Goal: Task Accomplishment & Management: Manage account settings

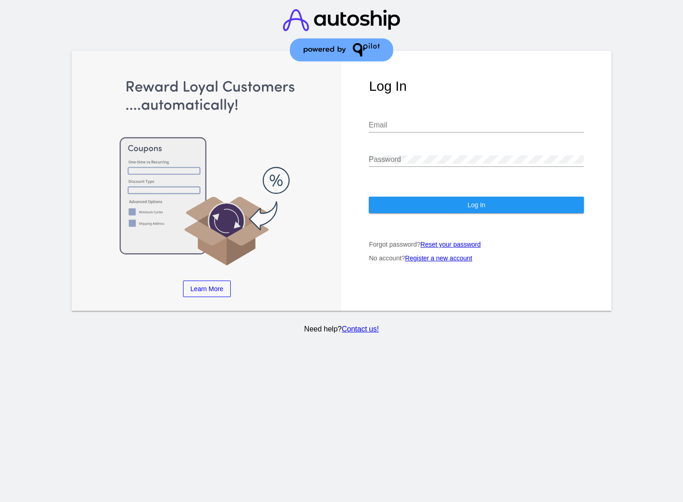
click at [393, 121] on input "Email" at bounding box center [476, 125] width 215 height 8
type input "[PERSON_NAME][EMAIL_ADDRESS][PERSON_NAME][DOMAIN_NAME]"
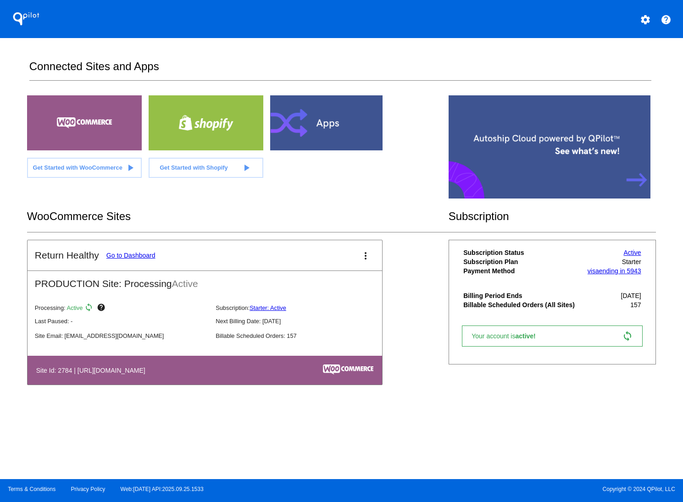
click at [131, 258] on link "Go to Dashboard" at bounding box center [130, 255] width 49 height 7
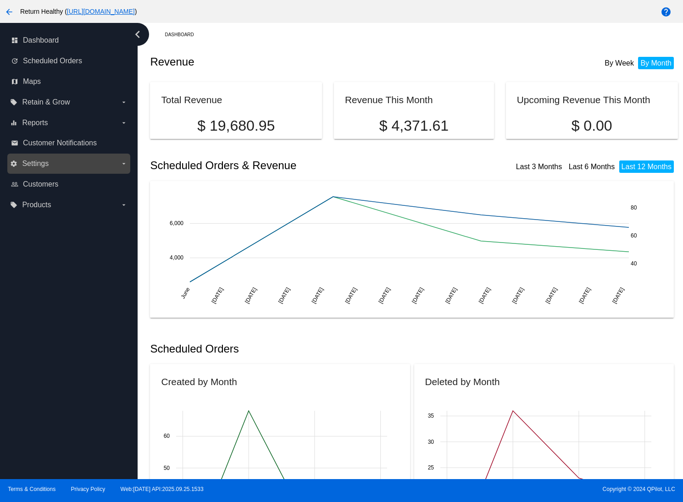
click at [35, 165] on span "Settings" at bounding box center [35, 164] width 27 height 8
click at [0, 0] on input "settings Settings arrow_drop_down" at bounding box center [0, 0] width 0 height 0
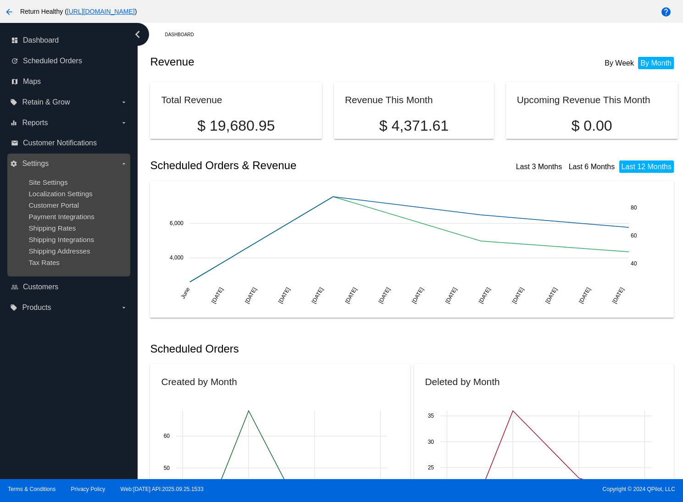
click at [35, 165] on span "Settings" at bounding box center [35, 164] width 27 height 8
click at [0, 0] on input "settings Settings arrow_drop_down" at bounding box center [0, 0] width 0 height 0
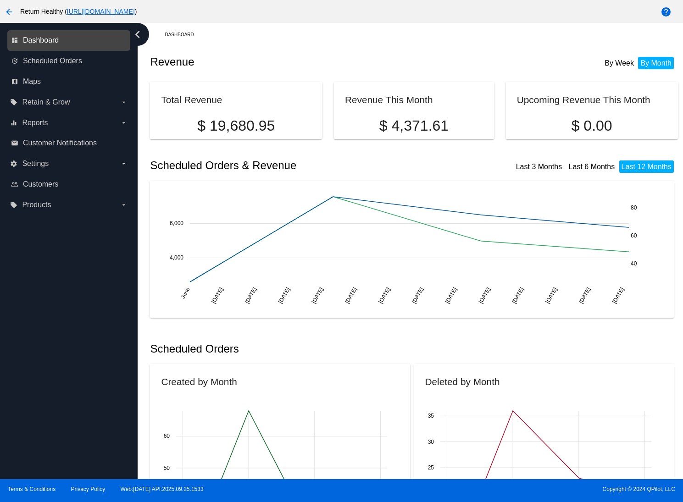
click at [55, 42] on span "Dashboard" at bounding box center [41, 40] width 36 height 8
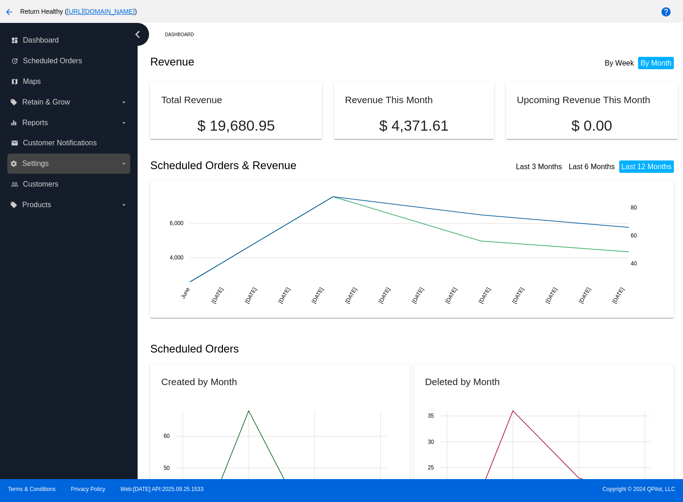
click at [57, 166] on label "settings Settings arrow_drop_down" at bounding box center [68, 163] width 117 height 15
click at [0, 0] on input "settings Settings arrow_drop_down" at bounding box center [0, 0] width 0 height 0
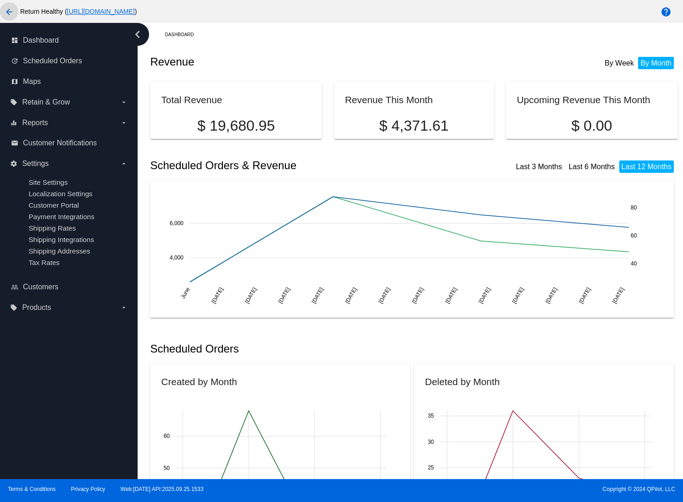
click at [9, 10] on mat-icon "arrow_back" at bounding box center [9, 11] width 11 height 11
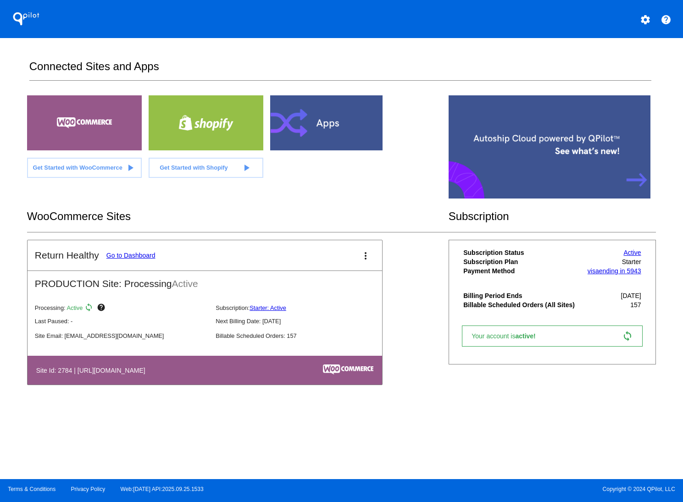
click at [647, 21] on mat-icon "settings" at bounding box center [645, 19] width 11 height 11
click at [623, 23] on span "My Account" at bounding box center [613, 24] width 38 height 8
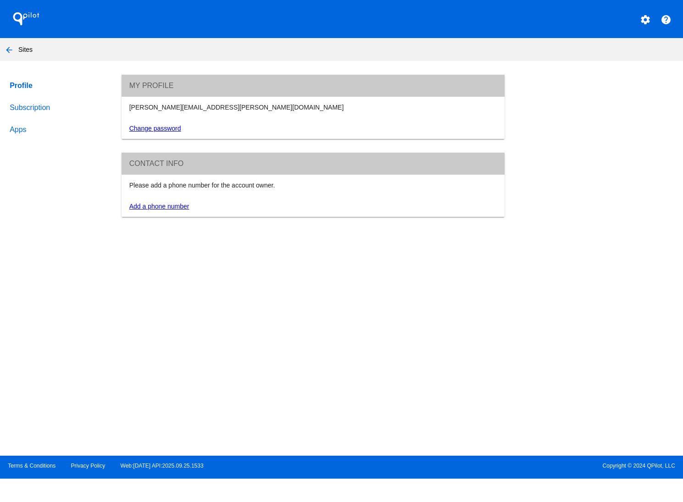
click at [24, 110] on link "Subscription" at bounding box center [57, 108] width 98 height 22
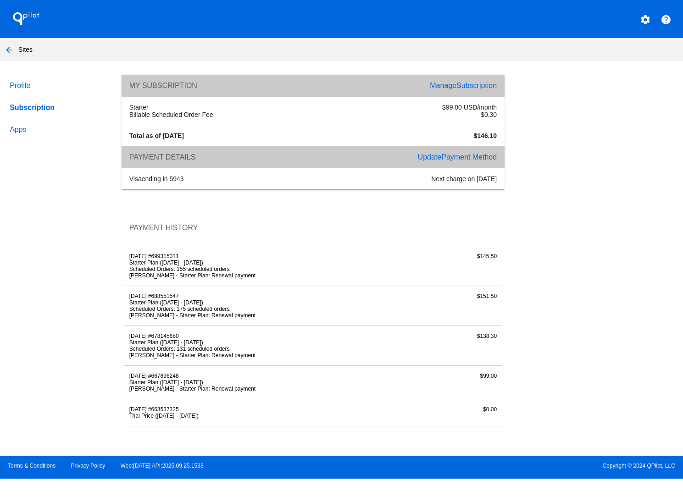
click at [17, 85] on link "Profile" at bounding box center [57, 86] width 98 height 22
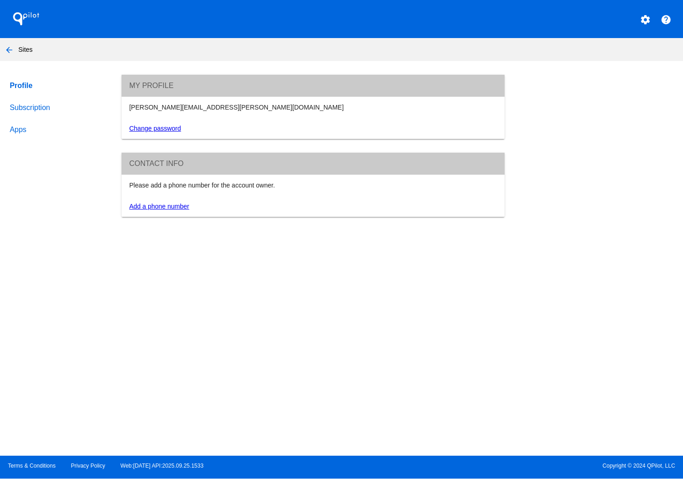
click at [27, 107] on link "Subscription" at bounding box center [57, 108] width 98 height 22
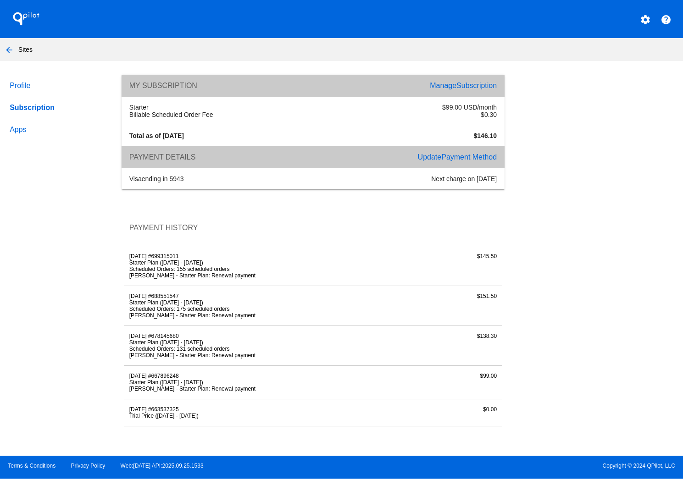
click at [8, 49] on mat-icon "arrow_back" at bounding box center [9, 49] width 11 height 11
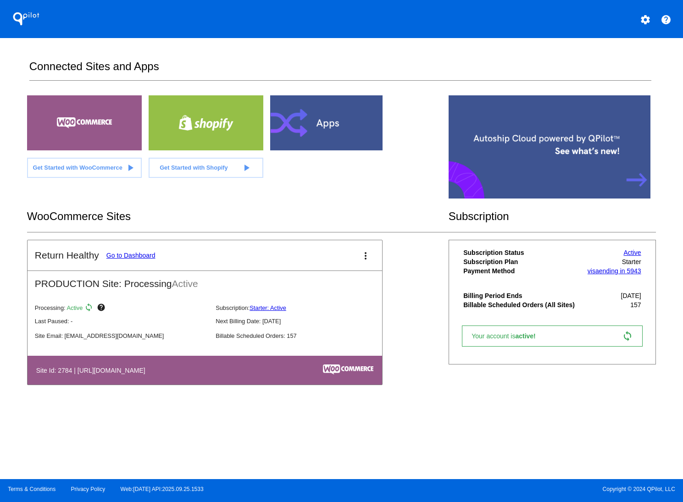
click at [127, 256] on link "Go to Dashboard" at bounding box center [130, 255] width 49 height 7
